Goal: Communication & Community: Answer question/provide support

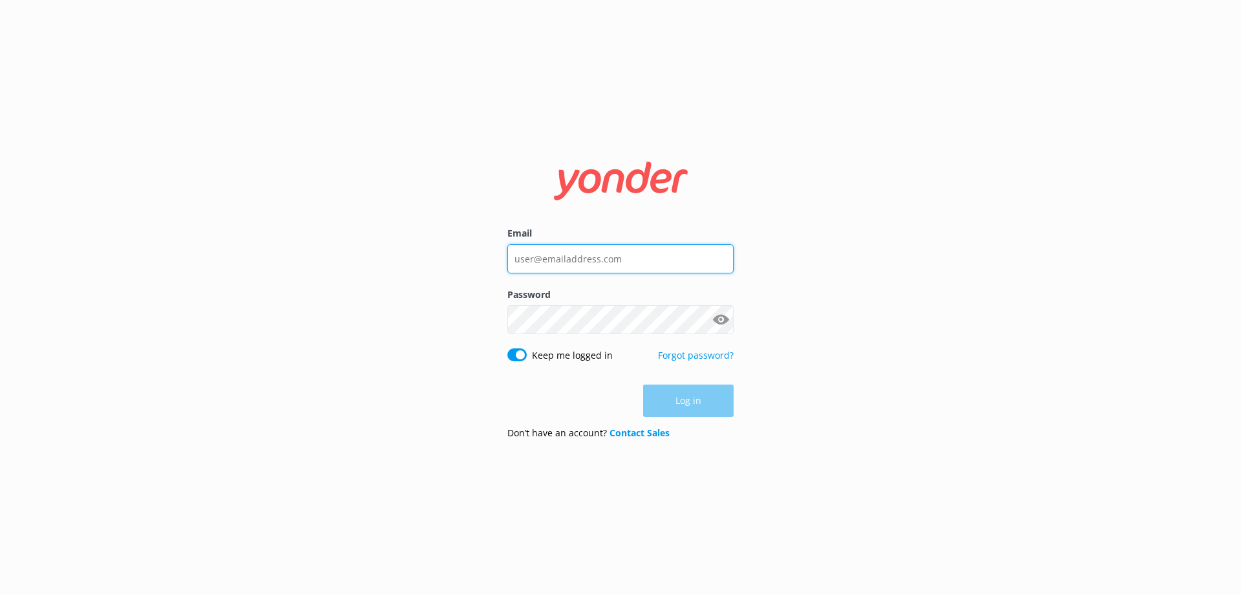
type input "[EMAIL_ADDRESS][DOMAIN_NAME]"
click at [680, 400] on div "Log in" at bounding box center [620, 400] width 226 height 32
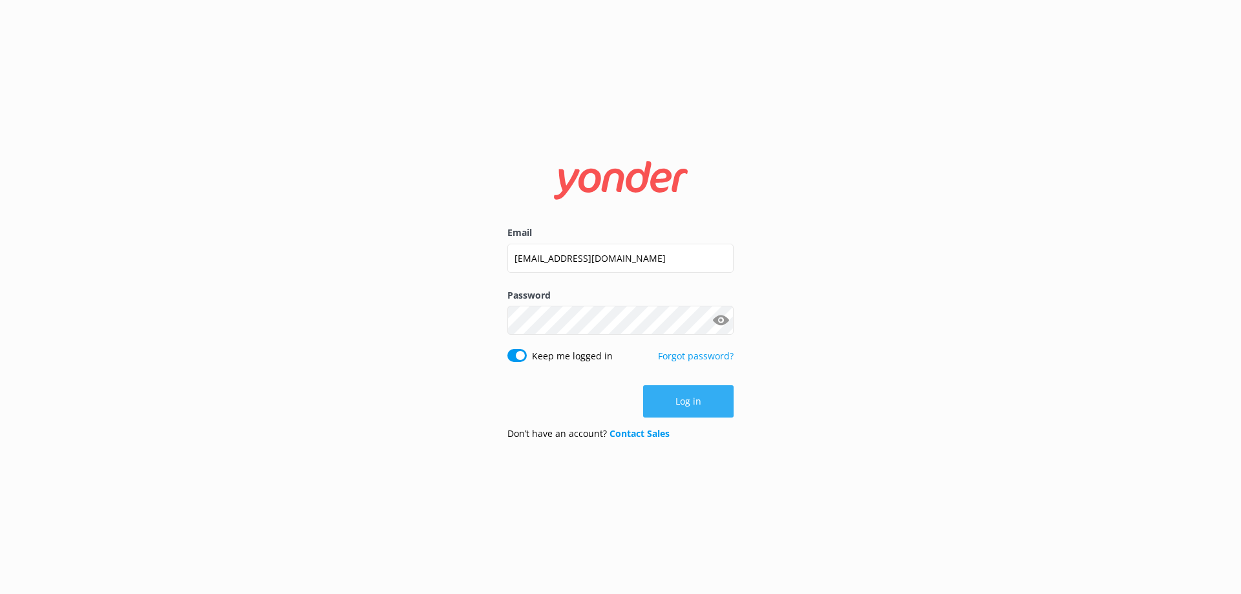
click at [690, 407] on button "Log in" at bounding box center [688, 401] width 90 height 32
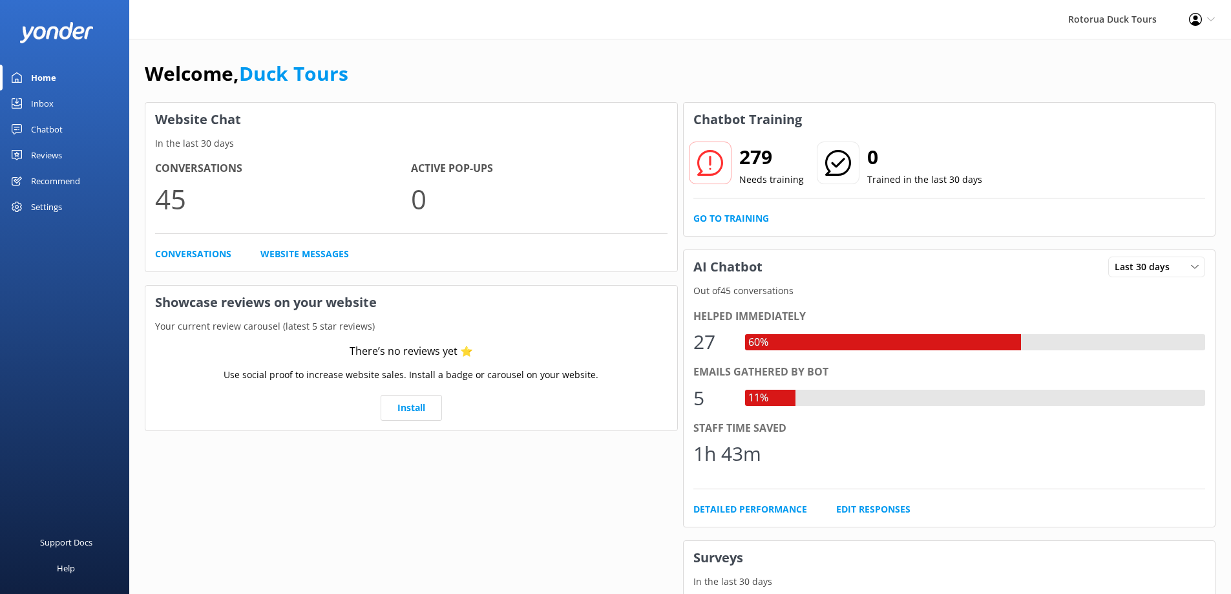
click at [38, 108] on div "Inbox" at bounding box center [42, 103] width 23 height 26
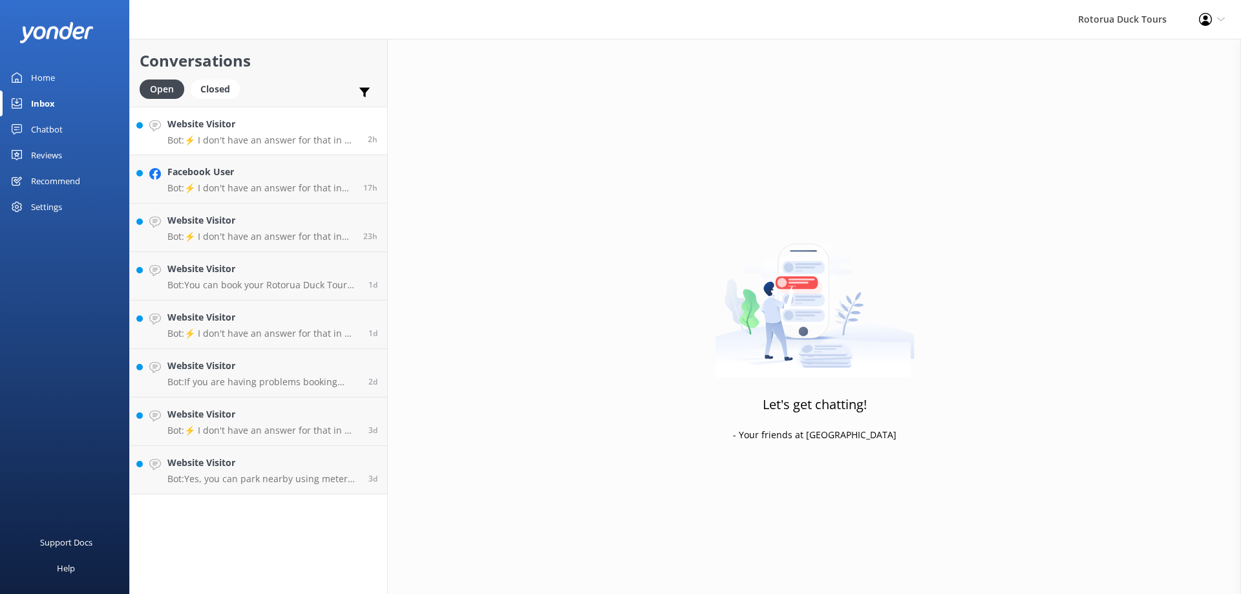
click at [268, 127] on h4 "Website Visitor" at bounding box center [262, 124] width 191 height 14
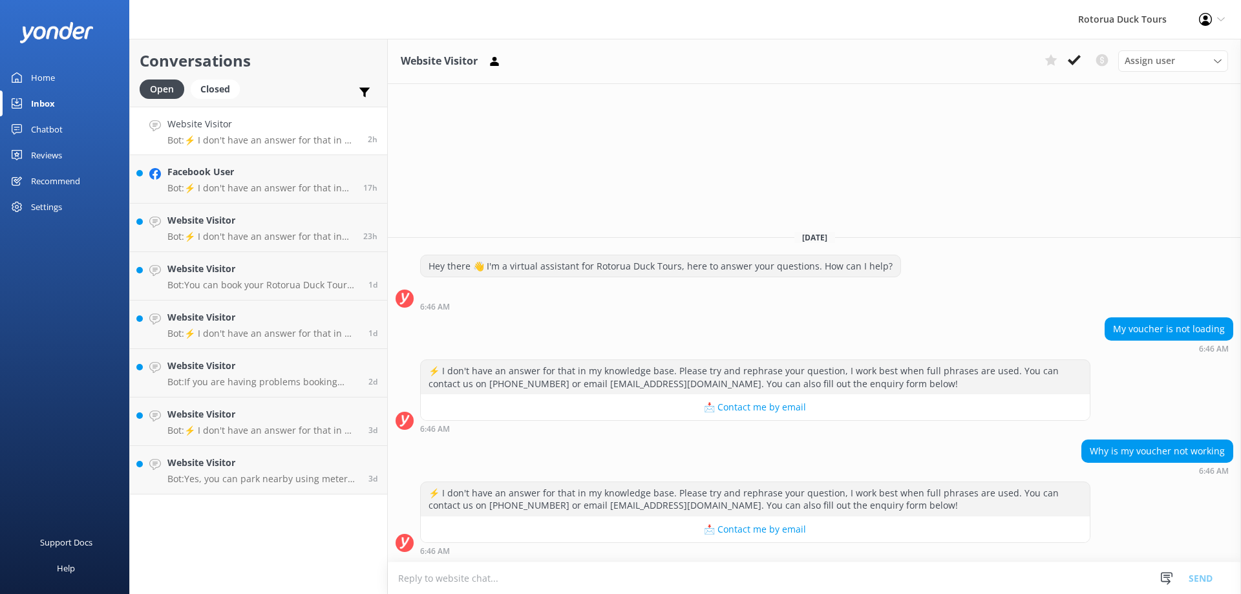
click at [455, 576] on textarea at bounding box center [814, 578] width 853 height 32
type textarea "t"
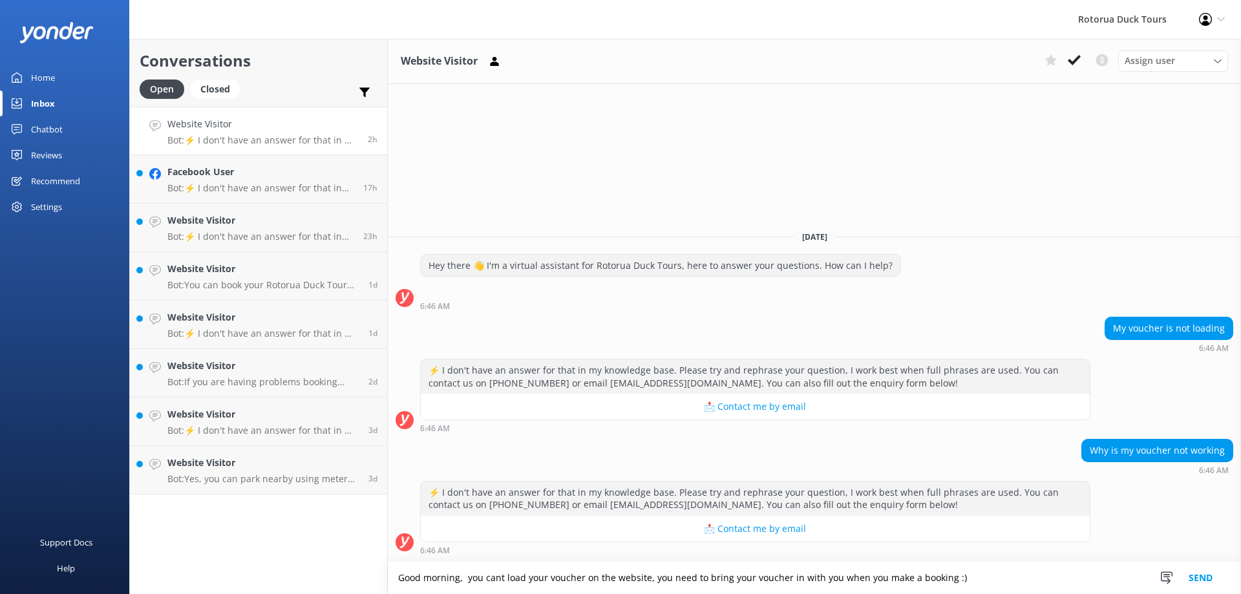
type textarea "Good morning, you cant load your voucher on the website, you need to bring your…"
click at [1192, 576] on button "Send" at bounding box center [1200, 577] width 48 height 32
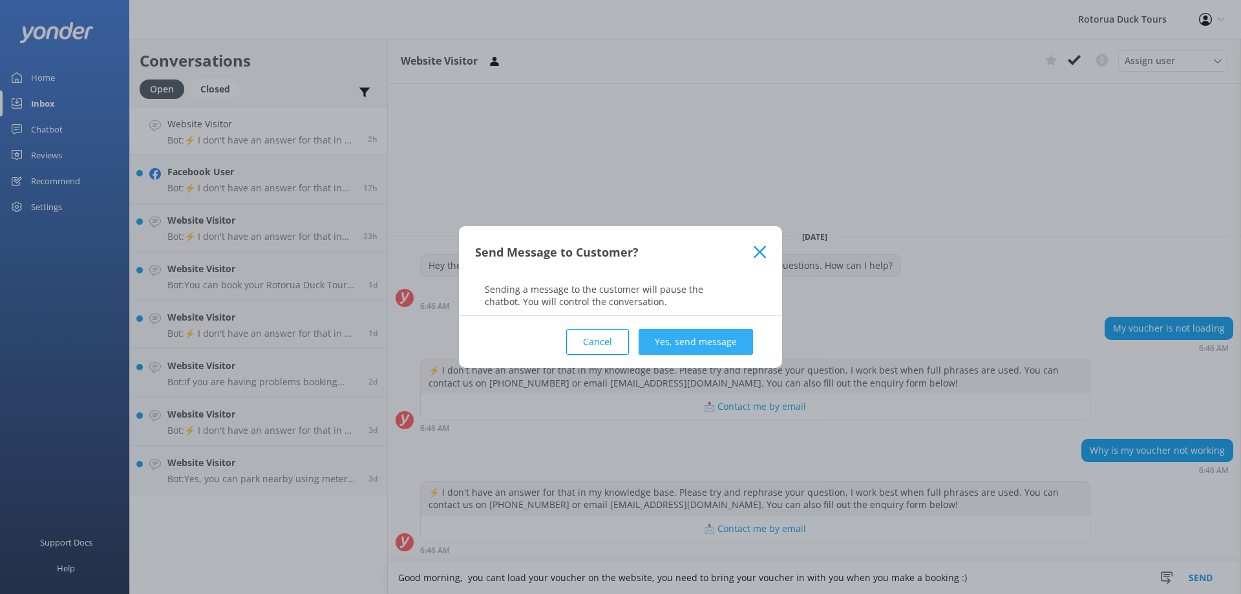
click at [676, 334] on button "Yes, send message" at bounding box center [695, 342] width 114 height 26
